Goal: Check status: Check status

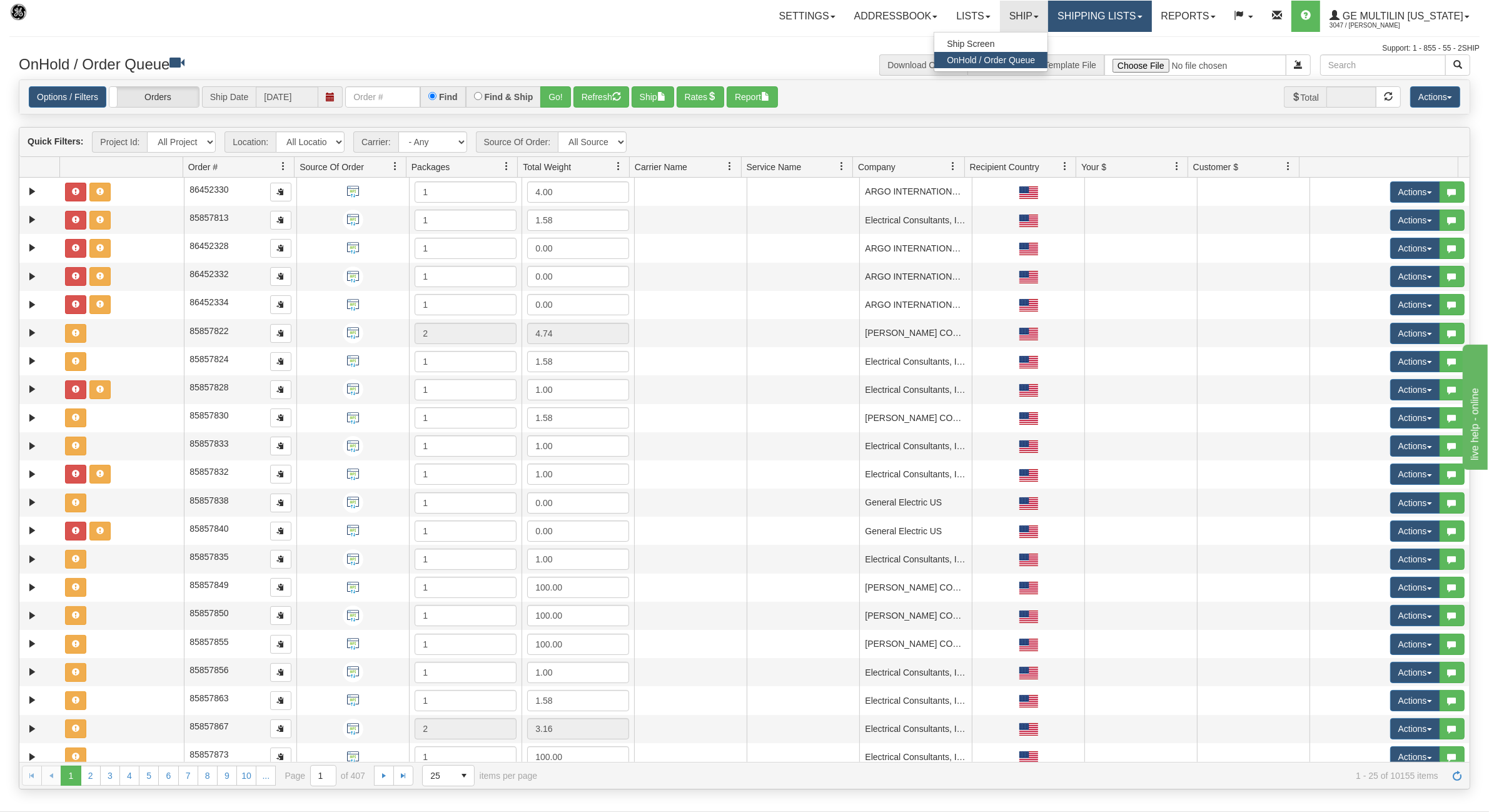
click at [1101, 21] on link "Shipping lists" at bounding box center [1100, 17] width 103 height 31
click at [1094, 58] on span "Search Shipment History" at bounding box center [1090, 59] width 97 height 10
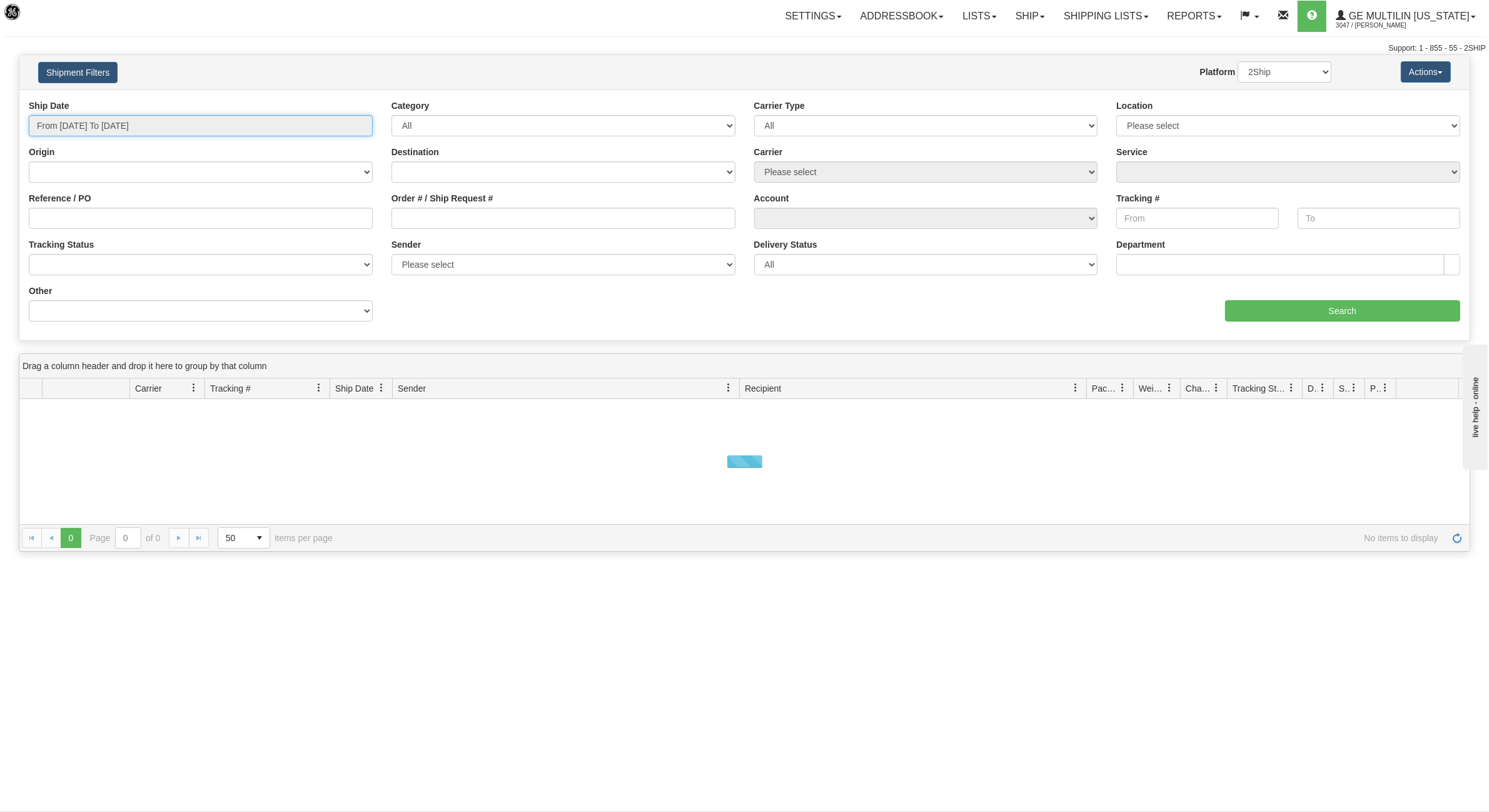
type input "[DATE]"
click at [203, 123] on input "From [DATE] To [DATE]" at bounding box center [201, 126] width 344 height 21
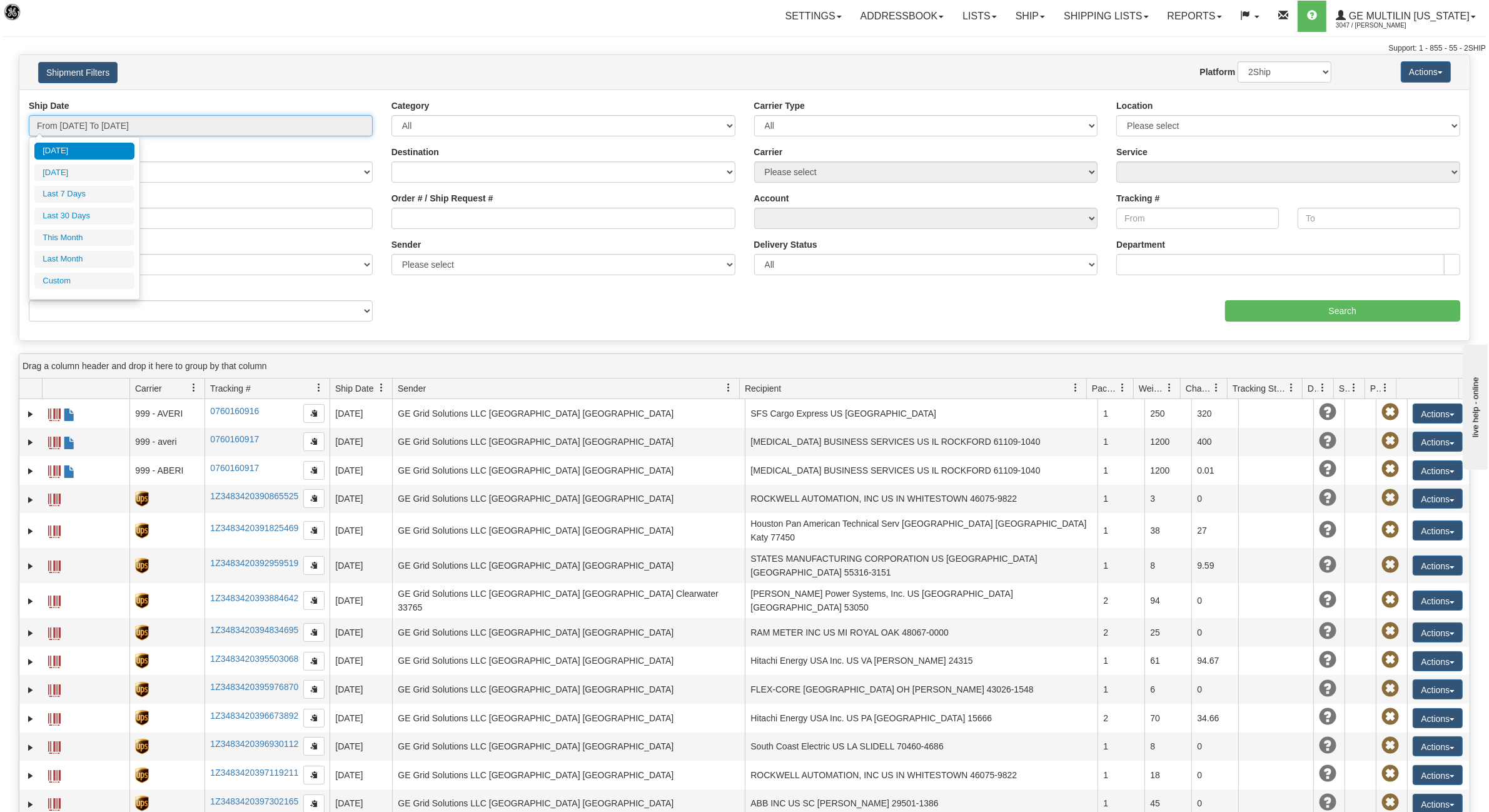
type input "[DATE]"
type input "08/01/2025"
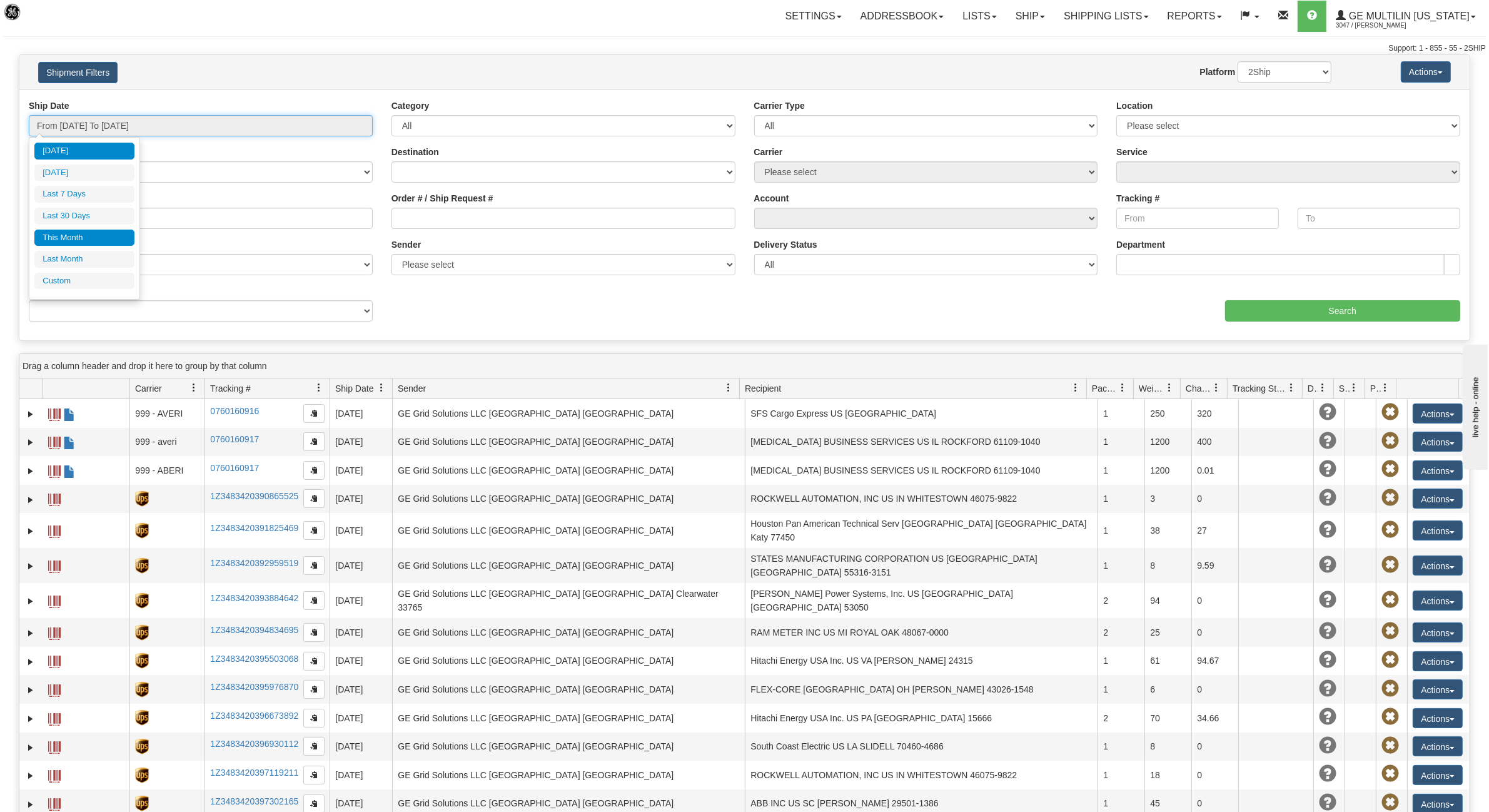
type input "08/31/2025"
type input "[DATE]"
type input "07/01/2025"
type input "07/31/2025"
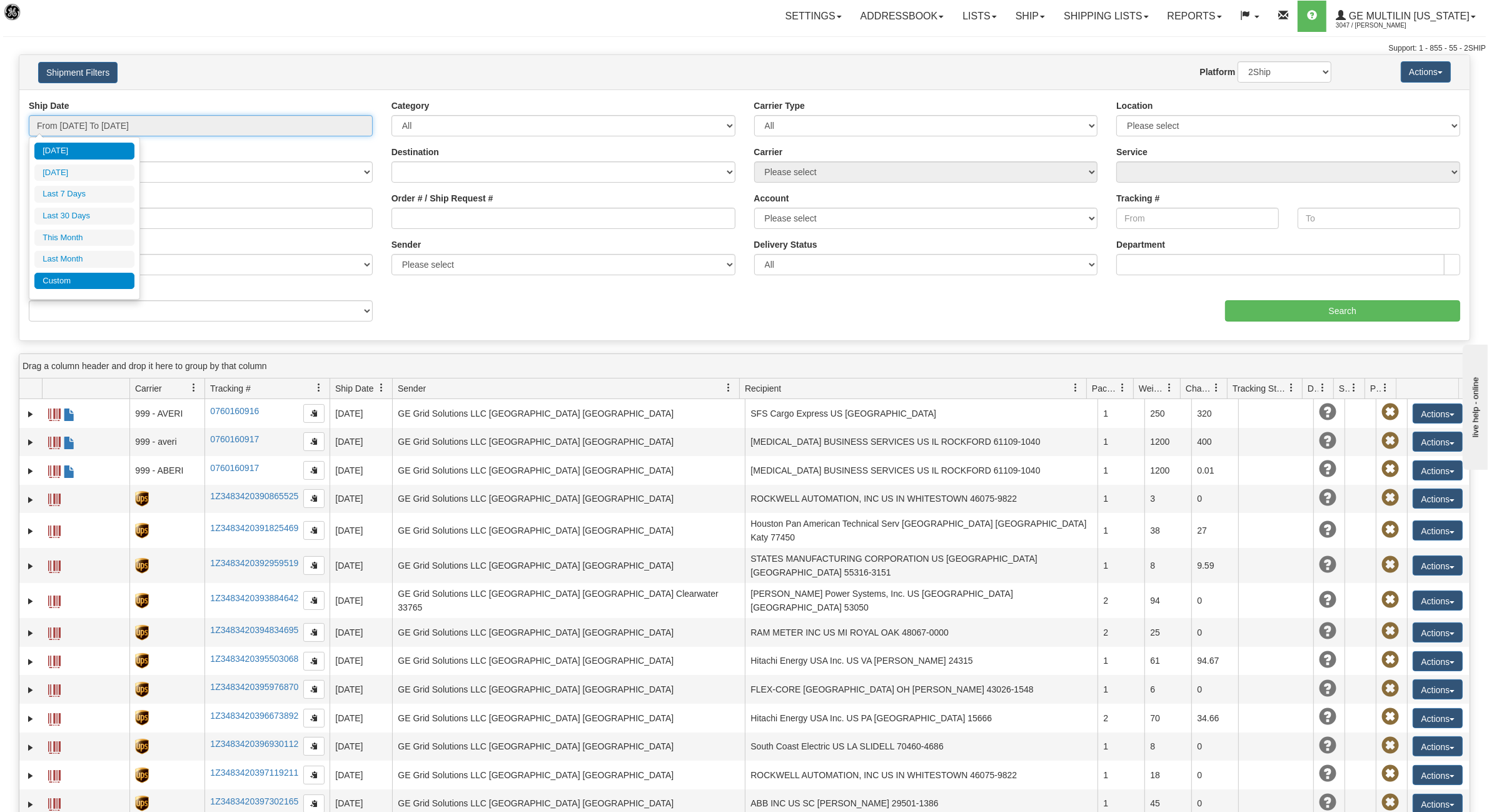
type input "[DATE]"
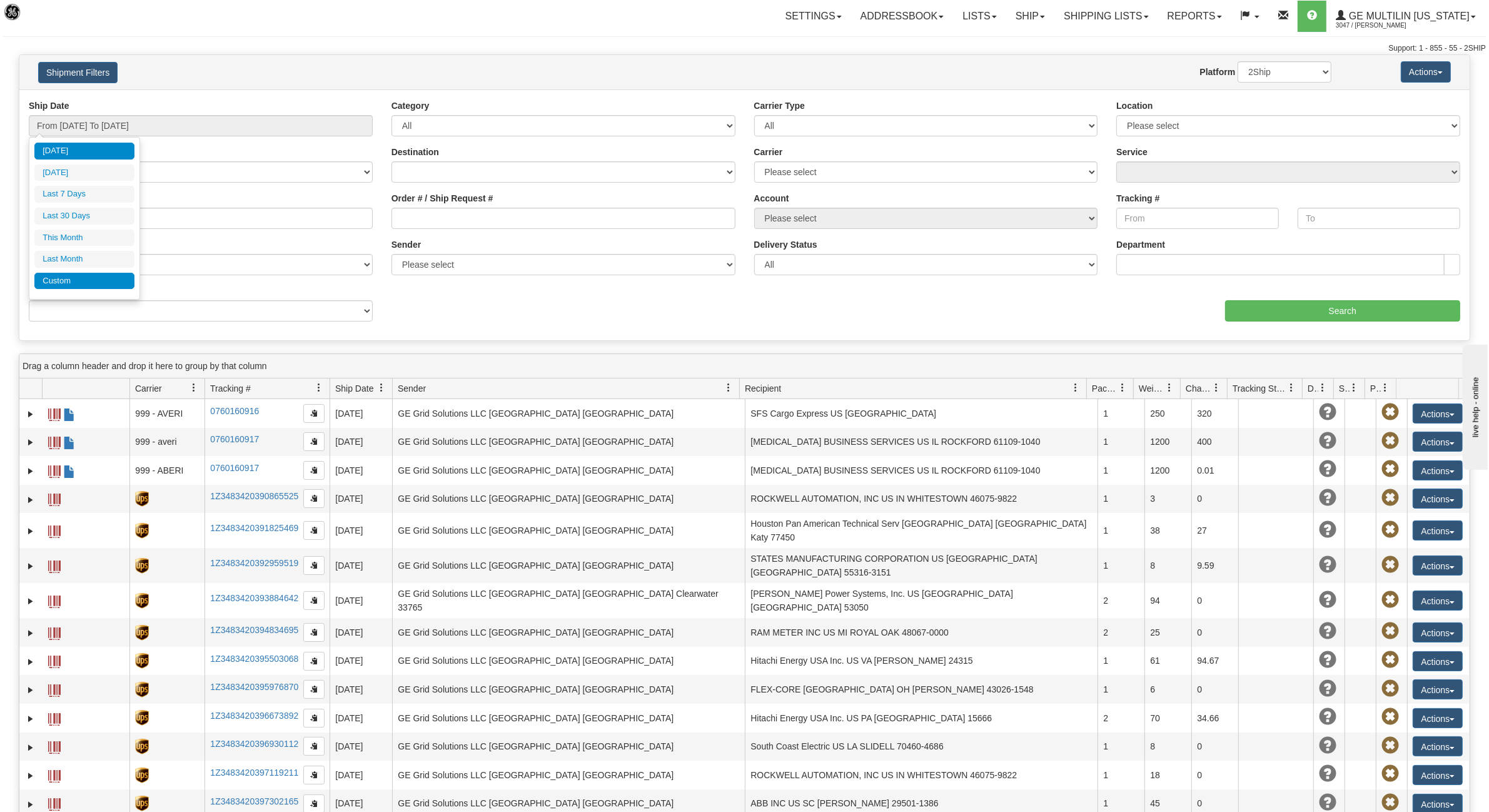
click at [71, 283] on li "Custom" at bounding box center [84, 280] width 100 height 17
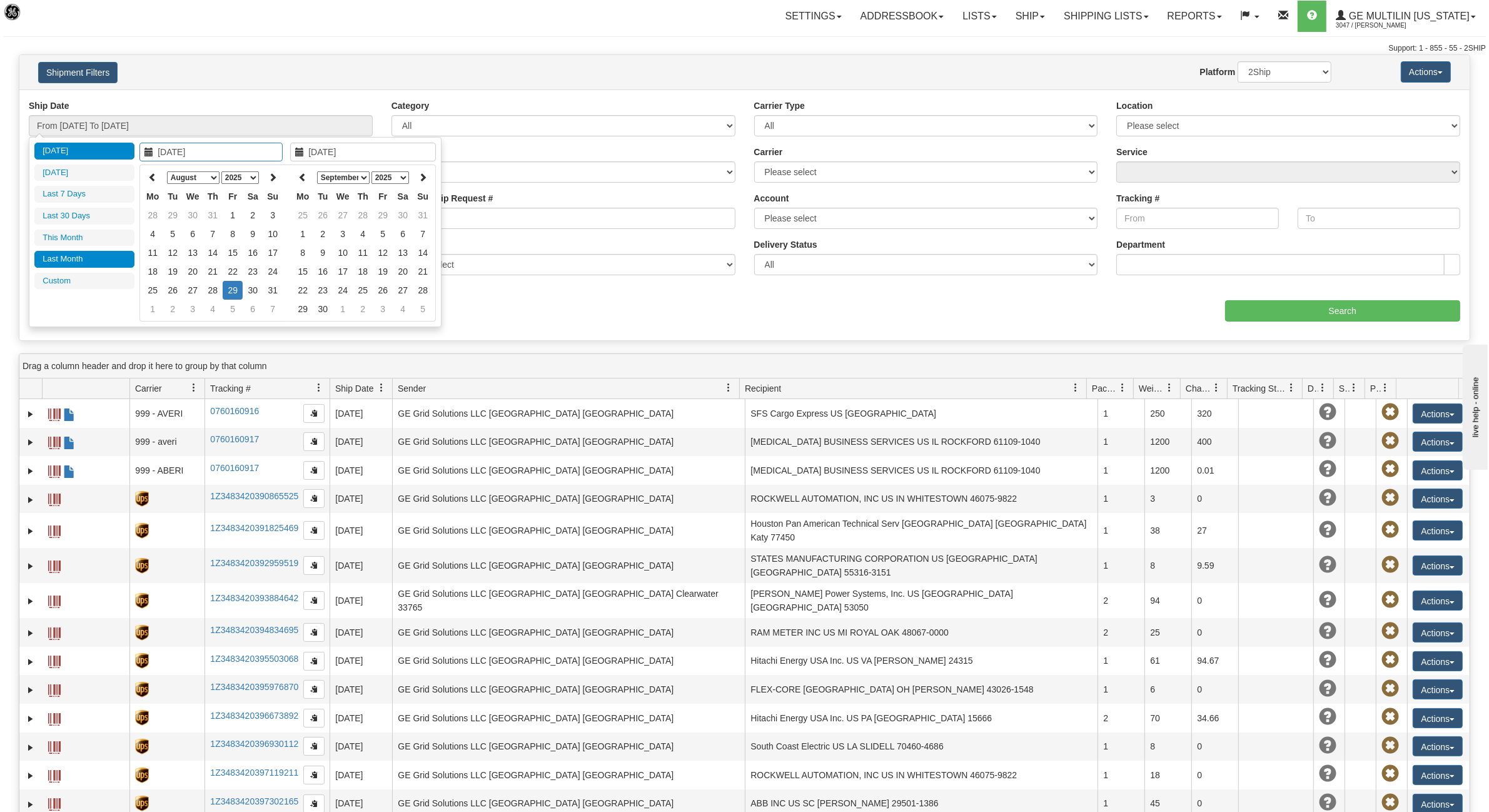
type input "07/01/2025"
type input "07/31/2025"
type input "[DATE]"
type input "08/01/2025"
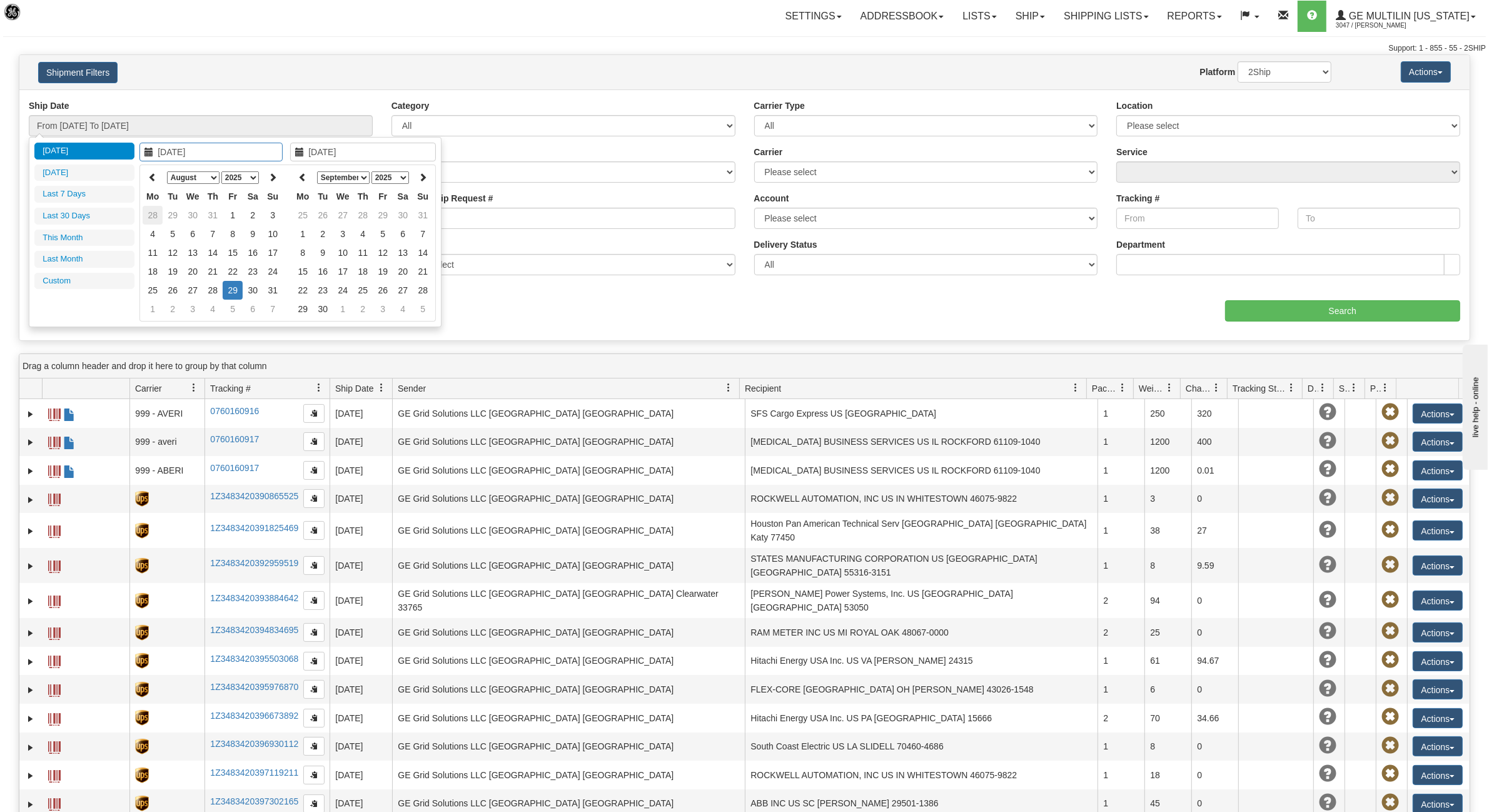
type input "08/31/2025"
type input "[DATE]"
type input "08/01/2025"
click at [233, 216] on td "1" at bounding box center [232, 215] width 20 height 18
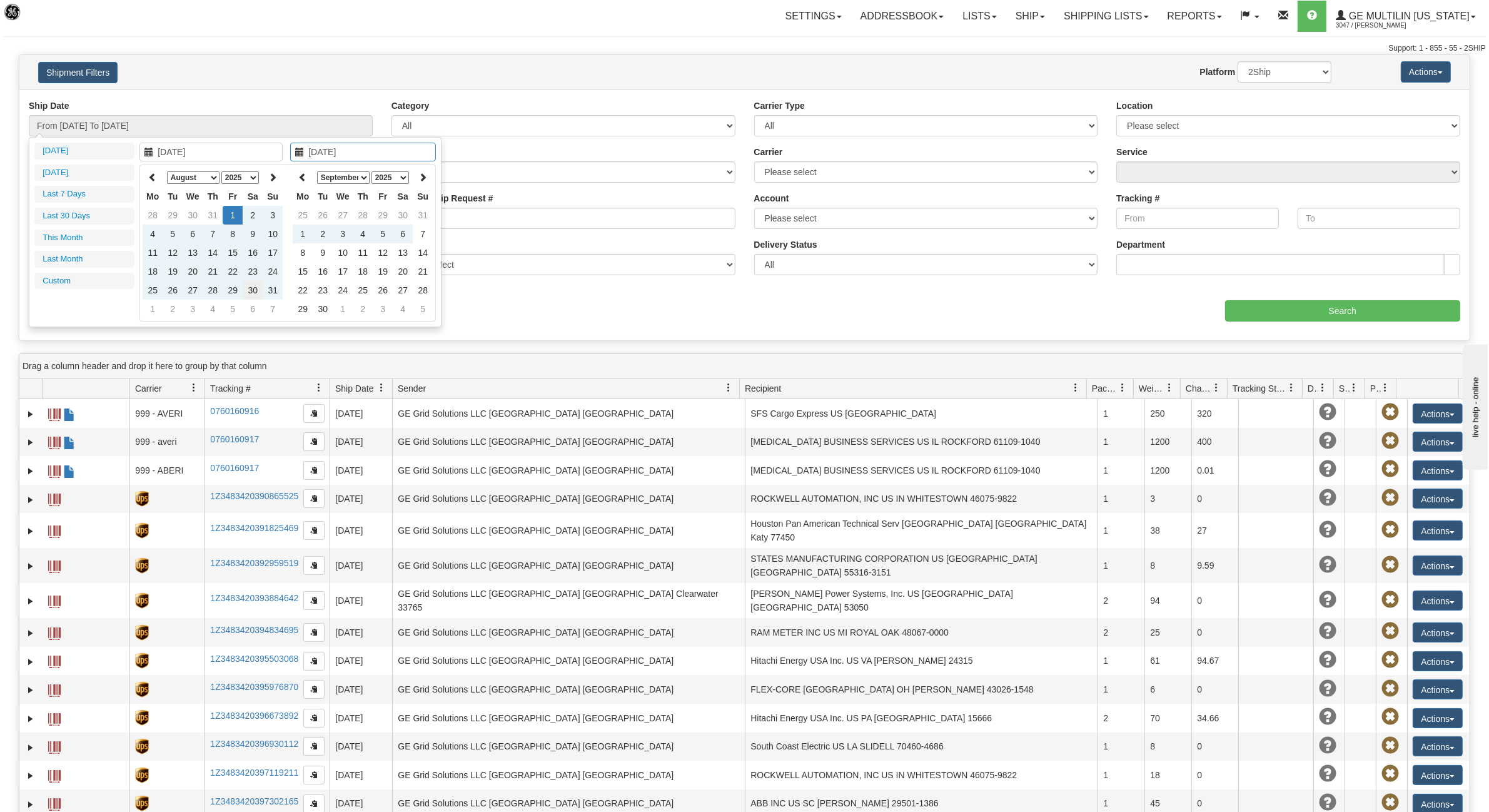
type input "08/30/2025"
click at [254, 290] on td "30" at bounding box center [252, 290] width 20 height 18
type input "From 08/01/2025 To 08/30/2025"
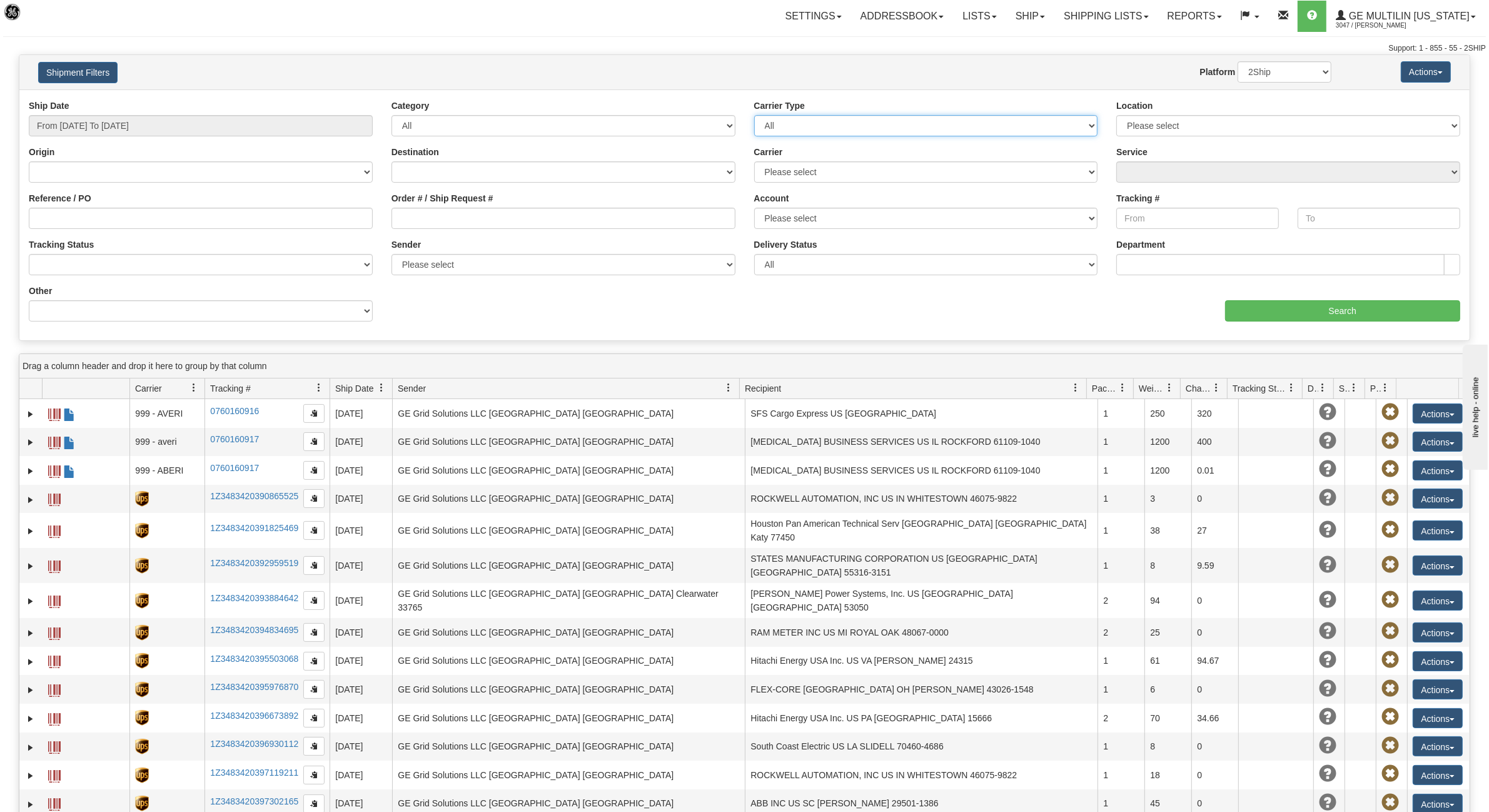
click at [840, 127] on select "All Most Common Small Package (Parcel / Courier) International Less Than Truckl…" at bounding box center [927, 126] width 344 height 21
click at [829, 169] on select "Please select DHL FedEx Express® FedEx® LTL My Carrier UPS" at bounding box center [927, 172] width 344 height 21
select select "999"
click at [755, 162] on select "Please select DHL FedEx Express® FedEx® LTL My Carrier UPS" at bounding box center [927, 172] width 344 height 21
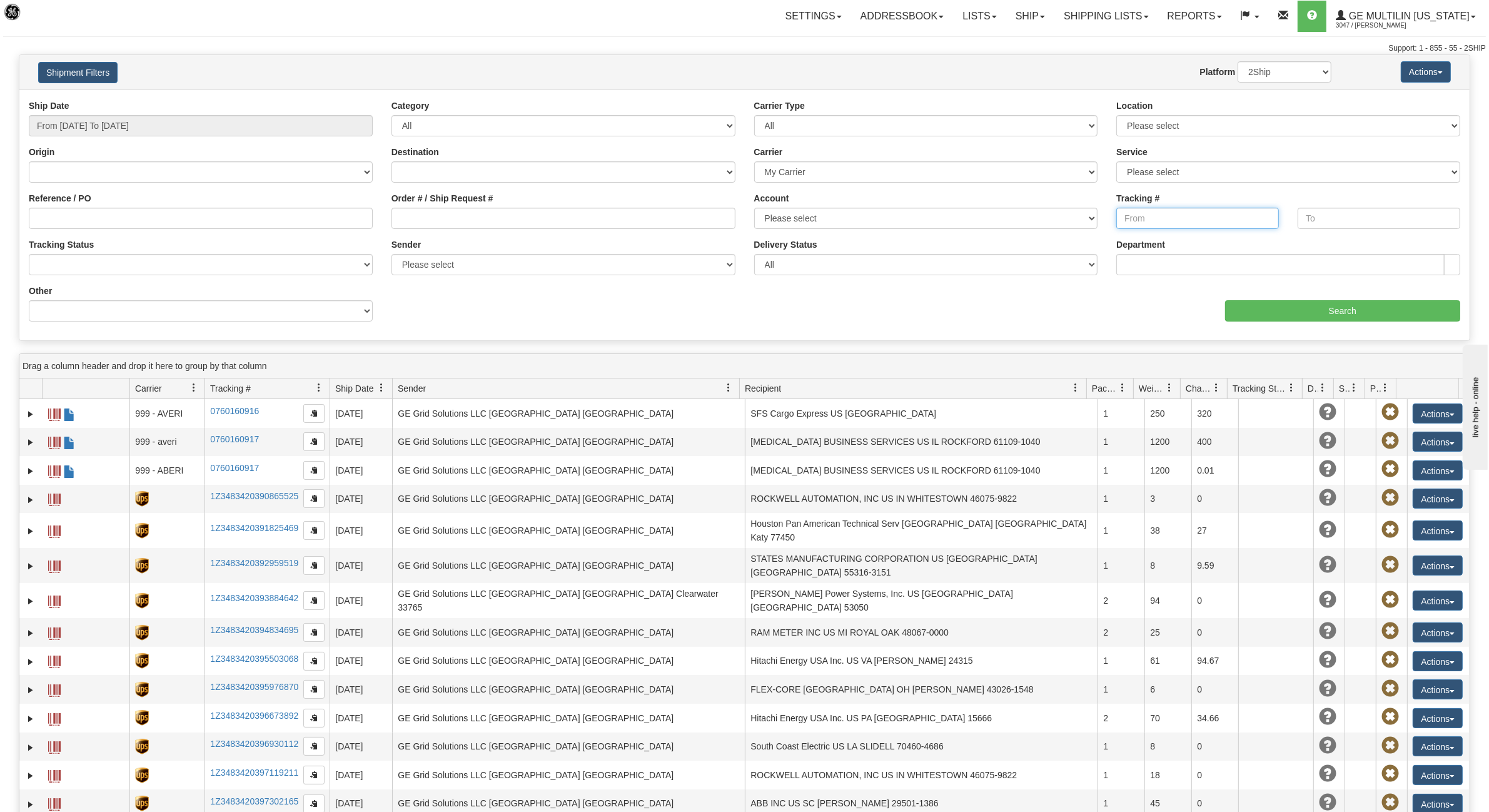
click at [1184, 224] on input "Tracking #" at bounding box center [1197, 218] width 162 height 21
click at [1158, 220] on input "076" at bounding box center [1197, 218] width 162 height 21
type input "0760160905"
click at [1341, 310] on input "Search" at bounding box center [1343, 311] width 236 height 21
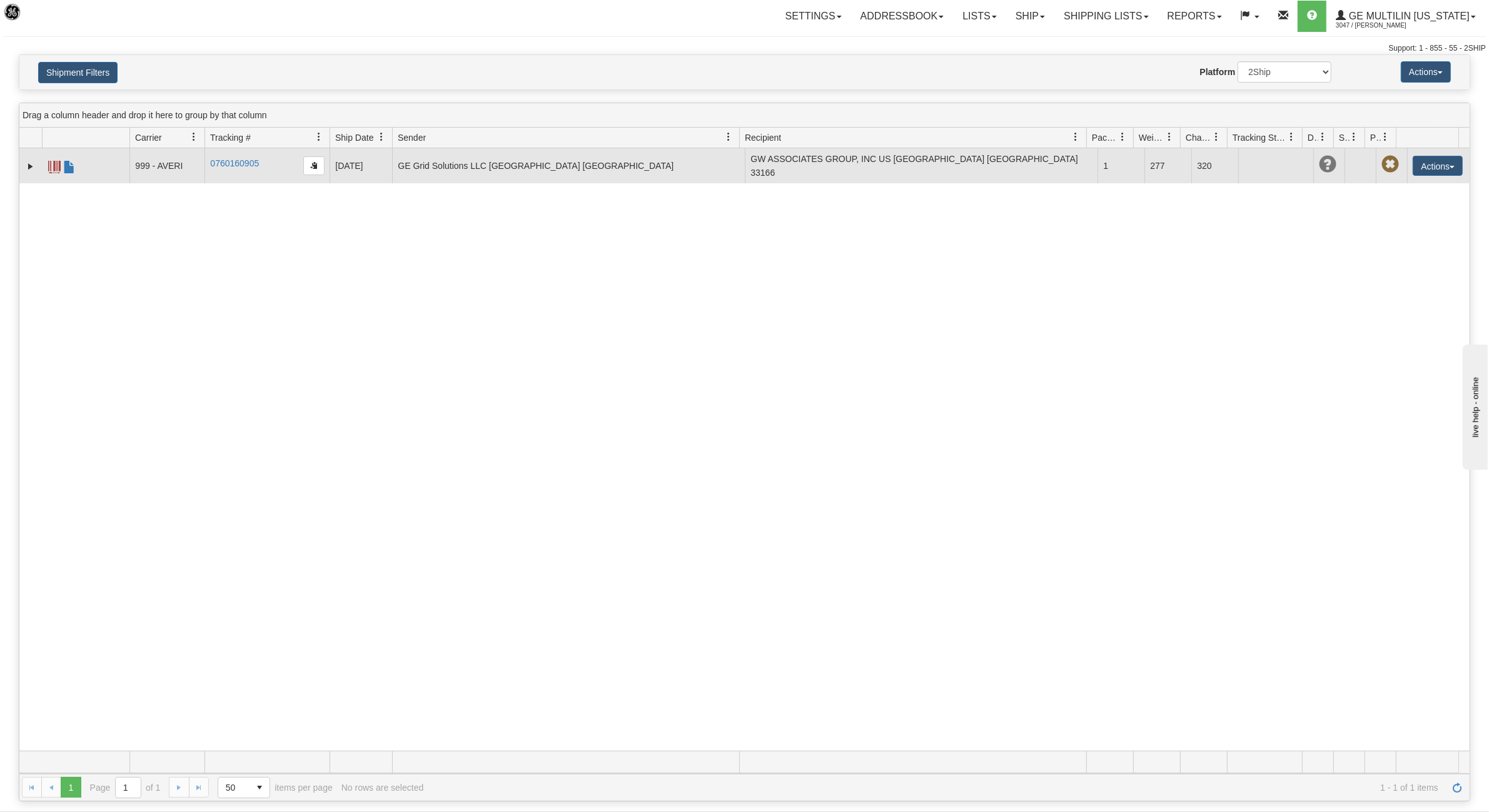
click at [481, 166] on td "GE Grid Solutions LLC US FL Clearwater, 33765" at bounding box center [569, 166] width 353 height 35
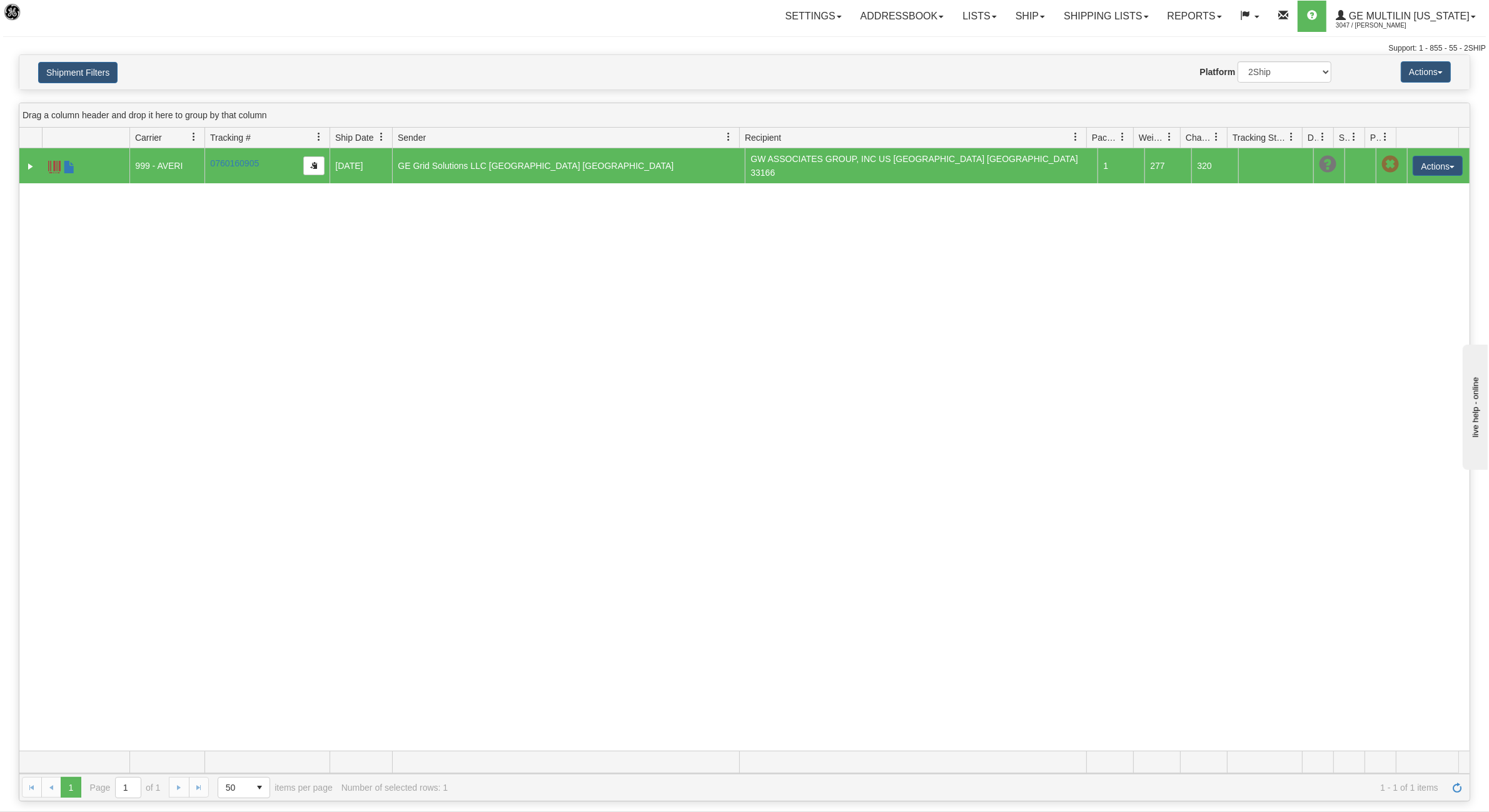
click at [481, 166] on td "GE Grid Solutions LLC US FL Clearwater, 33765" at bounding box center [569, 166] width 353 height 35
click at [56, 166] on span at bounding box center [54, 167] width 12 height 12
